Goal: Navigation & Orientation: Find specific page/section

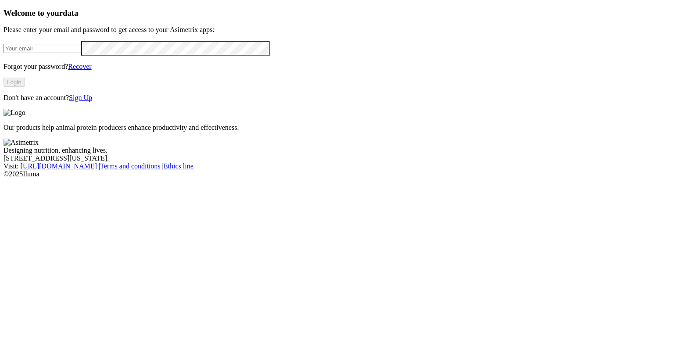
type input "[EMAIL_ADDRESS][DOMAIN_NAME]"
click at [25, 87] on button "Login" at bounding box center [15, 82] width 22 height 9
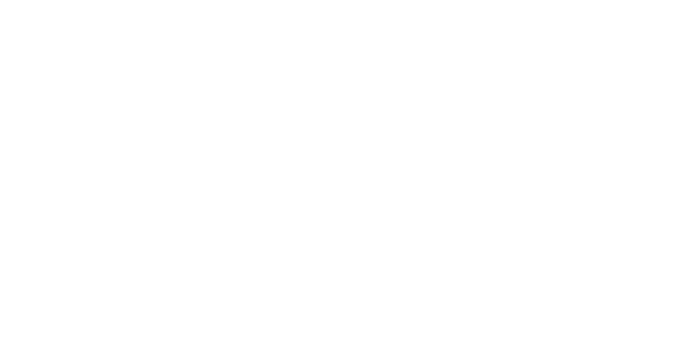
click at [23, 165] on icon at bounding box center [17, 178] width 27 height 27
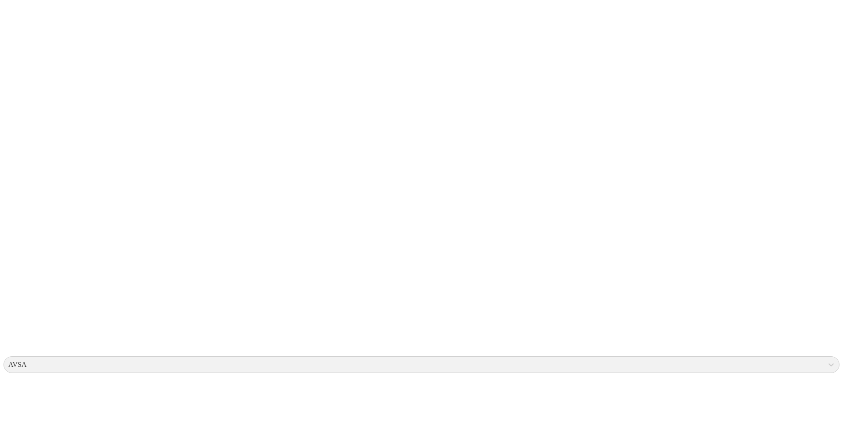
click at [22, 6] on icon at bounding box center [17, 179] width 27 height 351
click at [21, 8] on icon at bounding box center [17, 179] width 27 height 351
